Goal: Navigation & Orientation: Find specific page/section

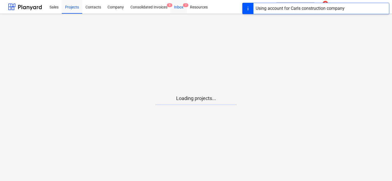
click at [184, 7] on div "Inbox 7" at bounding box center [179, 7] width 16 height 14
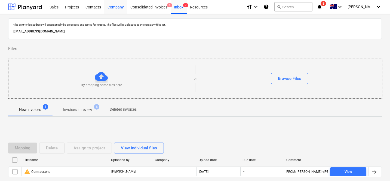
click at [108, 6] on div "Company" at bounding box center [115, 7] width 23 height 14
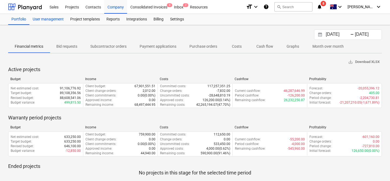
click at [63, 20] on div "User management" at bounding box center [48, 19] width 38 height 11
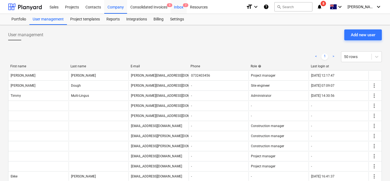
click at [178, 7] on div "Inbox 7" at bounding box center [179, 7] width 16 height 14
